Goal: Complete application form

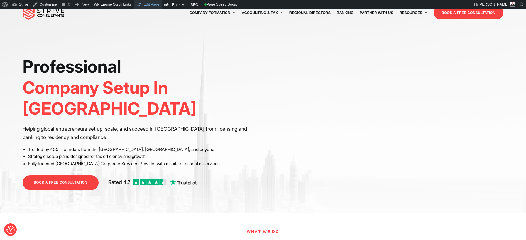
click at [147, 5] on link "Edit Page" at bounding box center [148, 4] width 27 height 9
click at [86, 176] on link "BOOK A FREE CONSULTATION" at bounding box center [61, 183] width 76 height 14
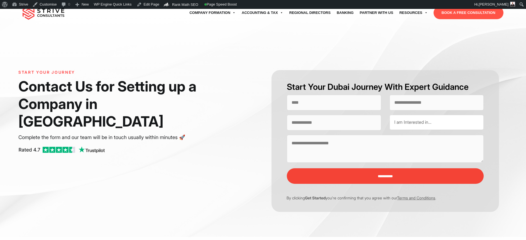
select select "Contact form"
click at [338, 103] on input "Contact form" at bounding box center [334, 103] width 94 height 16
click at [413, 102] on input "Contact form" at bounding box center [437, 103] width 94 height 16
click at [343, 122] on input "Contact form" at bounding box center [334, 123] width 94 height 16
click at [401, 120] on span "I am Interested in…" at bounding box center [412, 122] width 37 height 6
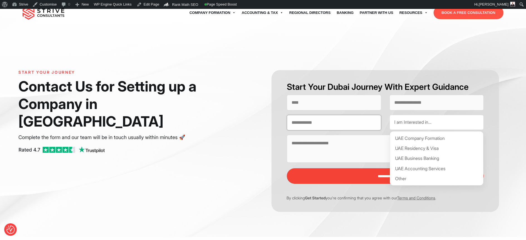
click at [355, 119] on input "Contact form" at bounding box center [334, 123] width 94 height 16
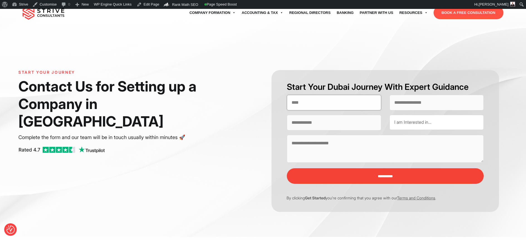
click at [346, 106] on input "Contact form" at bounding box center [334, 103] width 94 height 16
click at [345, 144] on textarea "Contact form" at bounding box center [385, 149] width 197 height 28
click at [419, 99] on input "Contact form" at bounding box center [437, 103] width 94 height 16
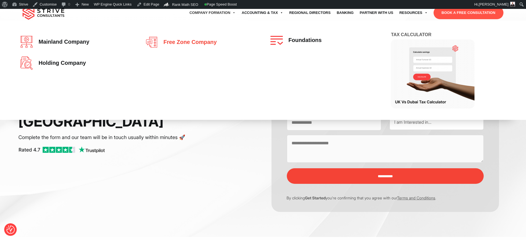
click at [192, 40] on span "Free zone company" at bounding box center [189, 42] width 56 height 6
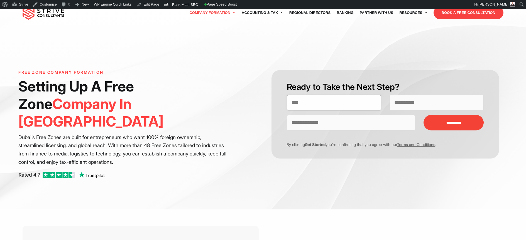
click at [343, 106] on input "Contact form" at bounding box center [334, 103] width 94 height 16
type input "**********"
click at [432, 109] on input "Contact form" at bounding box center [437, 103] width 94 height 16
type input "**********"
click at [396, 122] on input "Contact form" at bounding box center [351, 123] width 128 height 16
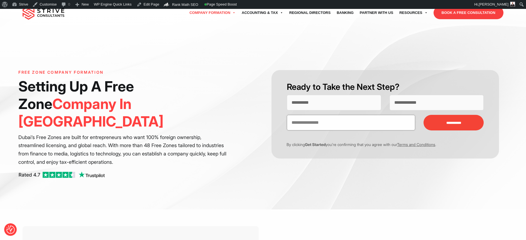
type input "**********"
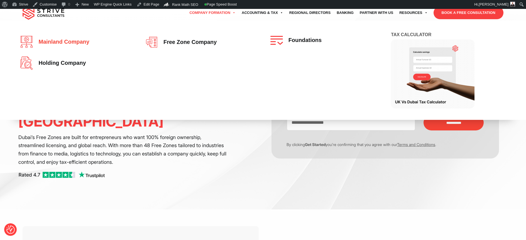
click at [72, 40] on span "Mainland company" at bounding box center [62, 42] width 53 height 6
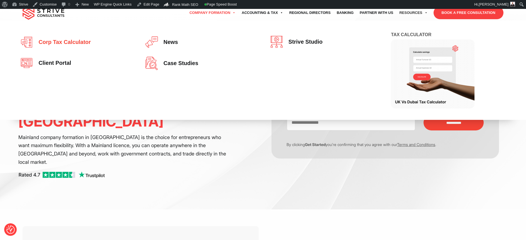
click at [69, 43] on span "Corp tax calculator" at bounding box center [63, 42] width 55 height 6
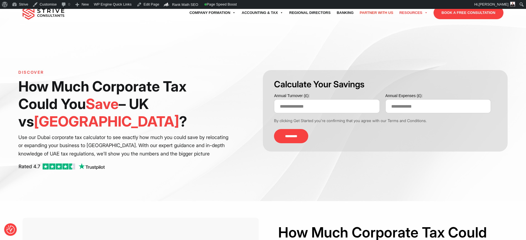
click at [369, 11] on link "Partner with Us" at bounding box center [377, 13] width 40 height 16
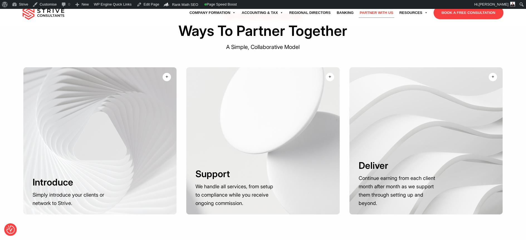
scroll to position [264, 0]
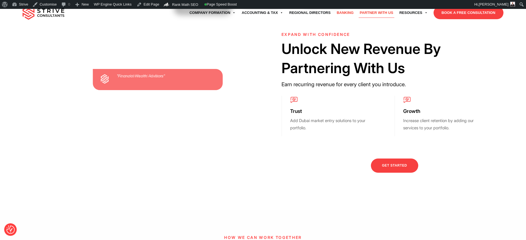
click at [344, 11] on link "Banking" at bounding box center [345, 13] width 23 height 16
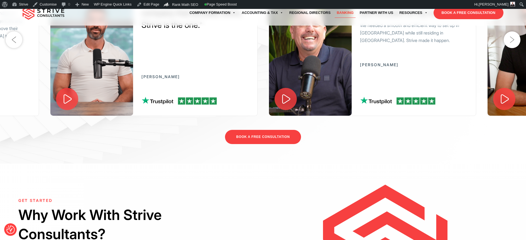
scroll to position [1338, 0]
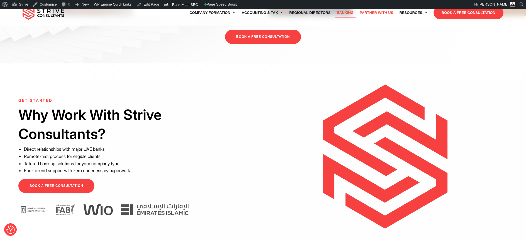
click at [375, 14] on link "Partner with Us" at bounding box center [377, 13] width 40 height 16
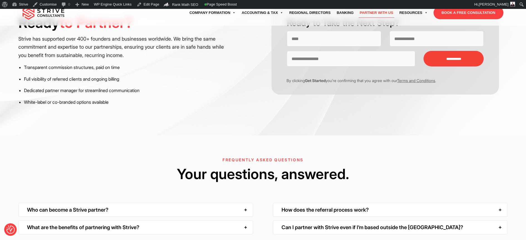
scroll to position [730, 0]
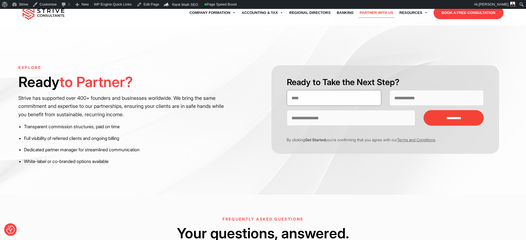
click at [302, 101] on input "Contact form" at bounding box center [334, 98] width 94 height 16
click at [442, 96] on input "Contact form" at bounding box center [437, 98] width 94 height 16
click at [368, 122] on input "Contact form" at bounding box center [351, 118] width 128 height 16
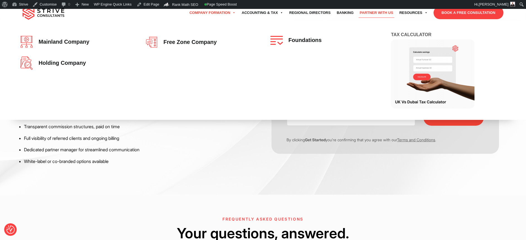
click at [216, 13] on link "Company Formation" at bounding box center [212, 13] width 52 height 16
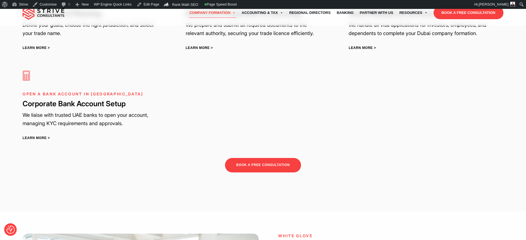
scroll to position [906, 0]
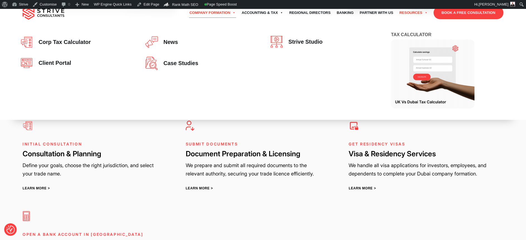
click at [414, 13] on link "Resources" at bounding box center [413, 13] width 34 height 16
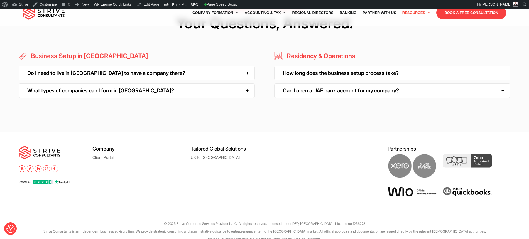
scroll to position [851, 0]
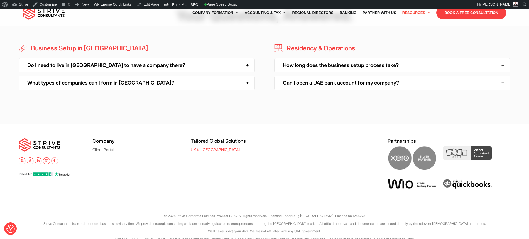
click at [193, 148] on link "UK to [GEOGRAPHIC_DATA]" at bounding box center [215, 150] width 49 height 4
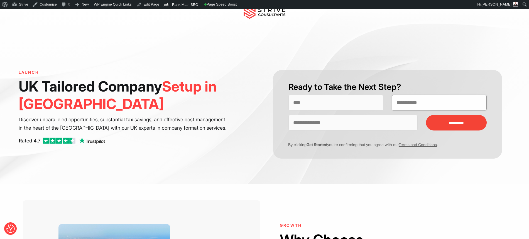
click at [412, 99] on input "Contact form" at bounding box center [439, 103] width 95 height 16
click at [356, 124] on input "Contact form" at bounding box center [353, 123] width 129 height 16
click at [333, 106] on input "Contact form" at bounding box center [336, 103] width 95 height 16
type input "**********"
click at [411, 106] on input "Contact form" at bounding box center [439, 103] width 95 height 16
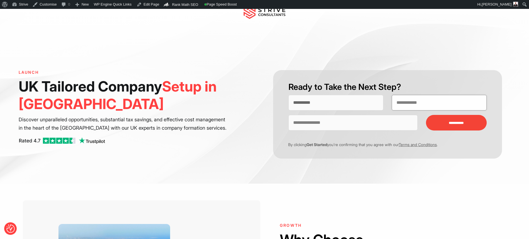
type input "**********"
click at [385, 123] on input "Contact form" at bounding box center [353, 123] width 129 height 16
type input "**********"
click at [445, 123] on input "**********" at bounding box center [456, 123] width 60 height 16
click at [324, 99] on input "Contact form" at bounding box center [336, 103] width 95 height 16
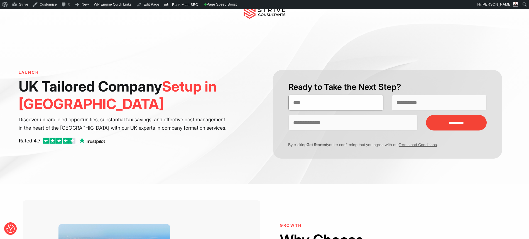
click at [299, 103] on input "Contact form" at bounding box center [336, 103] width 95 height 16
type input "**********"
click at [416, 97] on input "Contact form" at bounding box center [439, 103] width 95 height 16
type input "**********"
click at [363, 125] on input "Contact form" at bounding box center [353, 123] width 129 height 16
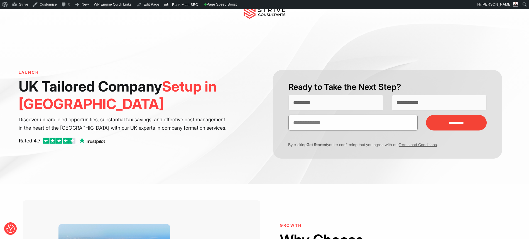
type input "**********"
click at [453, 127] on input "**********" at bounding box center [456, 123] width 60 height 16
click at [199, 75] on h6 "LAUNCH" at bounding box center [125, 72] width 212 height 5
click at [159, 6] on link "Edit Page" at bounding box center [148, 4] width 27 height 9
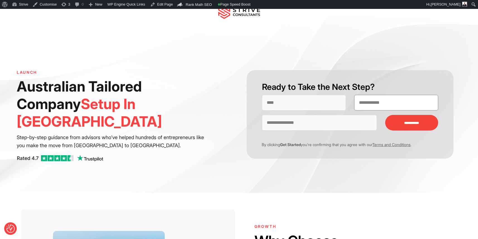
click at [365, 98] on input "Contact form" at bounding box center [396, 103] width 84 height 16
click at [354, 116] on input "Contact form" at bounding box center [319, 123] width 114 height 16
click at [227, 14] on img at bounding box center [239, 12] width 42 height 14
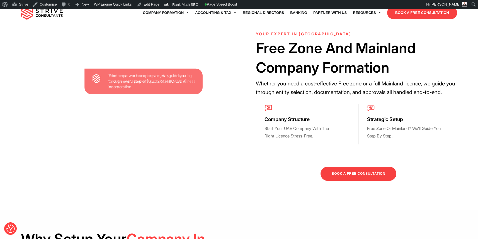
scroll to position [498, 0]
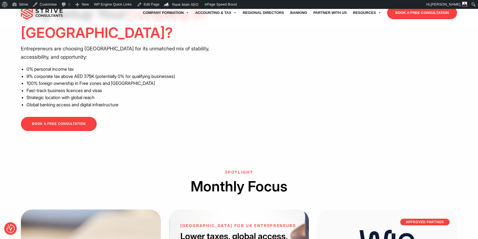
click at [409, 13] on link "BOOK A FREE CONSULTATION" at bounding box center [422, 12] width 70 height 13
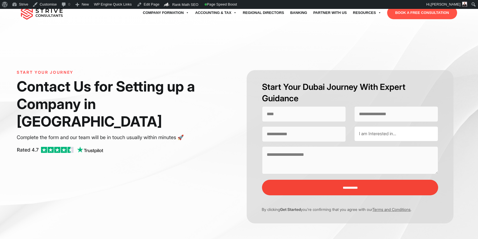
select select "Contact form"
click at [287, 116] on input "Contact form" at bounding box center [304, 114] width 84 height 16
click at [405, 116] on input "Contact form" at bounding box center [396, 114] width 84 height 16
click at [330, 136] on input "Contact form" at bounding box center [304, 134] width 84 height 16
click at [328, 163] on textarea "Contact form" at bounding box center [350, 160] width 176 height 28
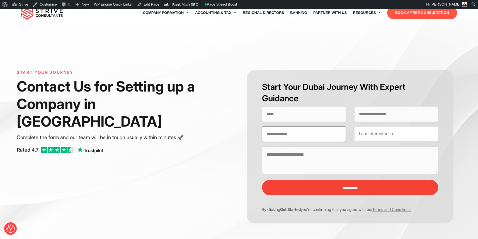
click at [315, 130] on input "Contact form" at bounding box center [304, 134] width 84 height 16
type input "*"
click at [324, 12] on link "Partner with Us" at bounding box center [330, 13] width 40 height 16
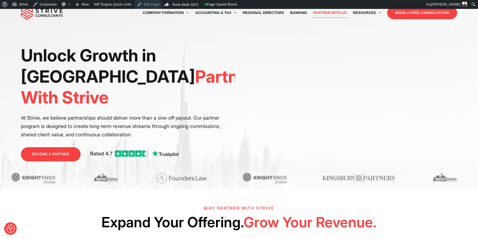
click at [150, 5] on link "Edit Page" at bounding box center [148, 4] width 27 height 9
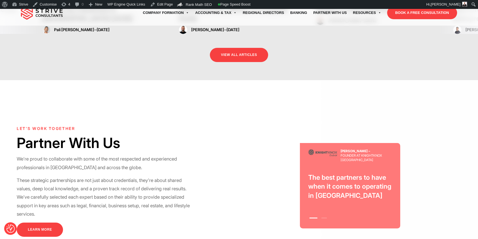
scroll to position [1499, 0]
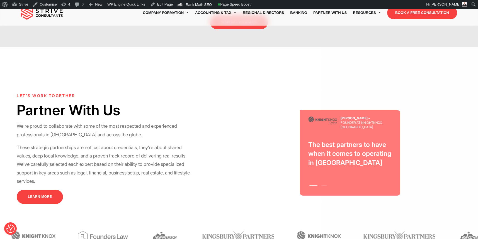
click at [326, 180] on li "2" at bounding box center [323, 183] width 9 height 7
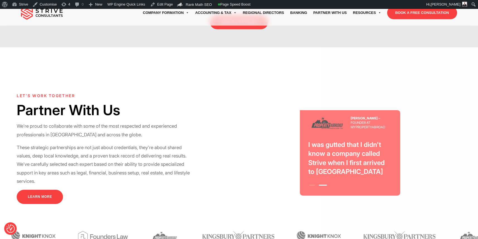
click at [315, 180] on li "1" at bounding box center [311, 183] width 9 height 7
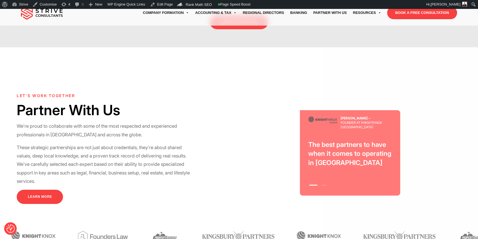
click at [323, 180] on li "2" at bounding box center [323, 183] width 9 height 7
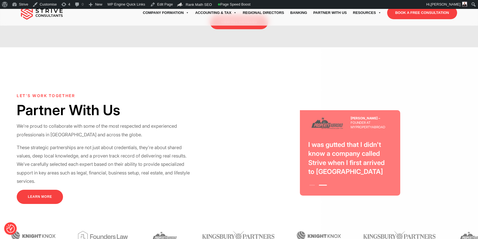
click at [311, 180] on li "1" at bounding box center [311, 183] width 9 height 7
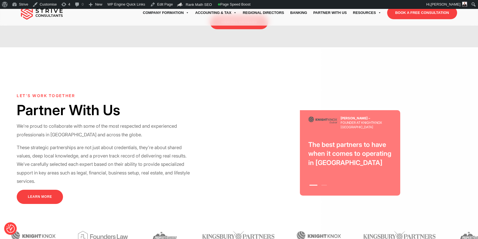
click at [189, 182] on div "let’s work together Partner With Us We’re proud to collaborate with some of the…" at bounding box center [128, 153] width 222 height 119
